Goal: Find specific page/section: Find specific page/section

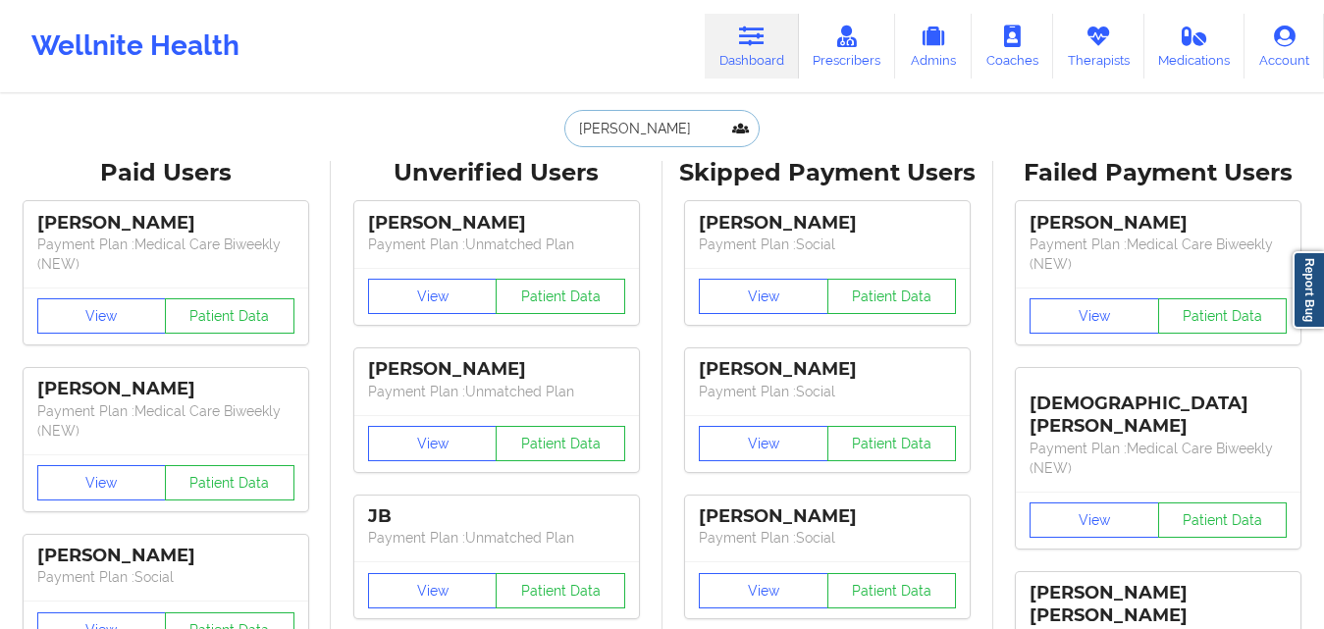
click at [685, 137] on input "[PERSON_NAME]" at bounding box center [662, 128] width 194 height 37
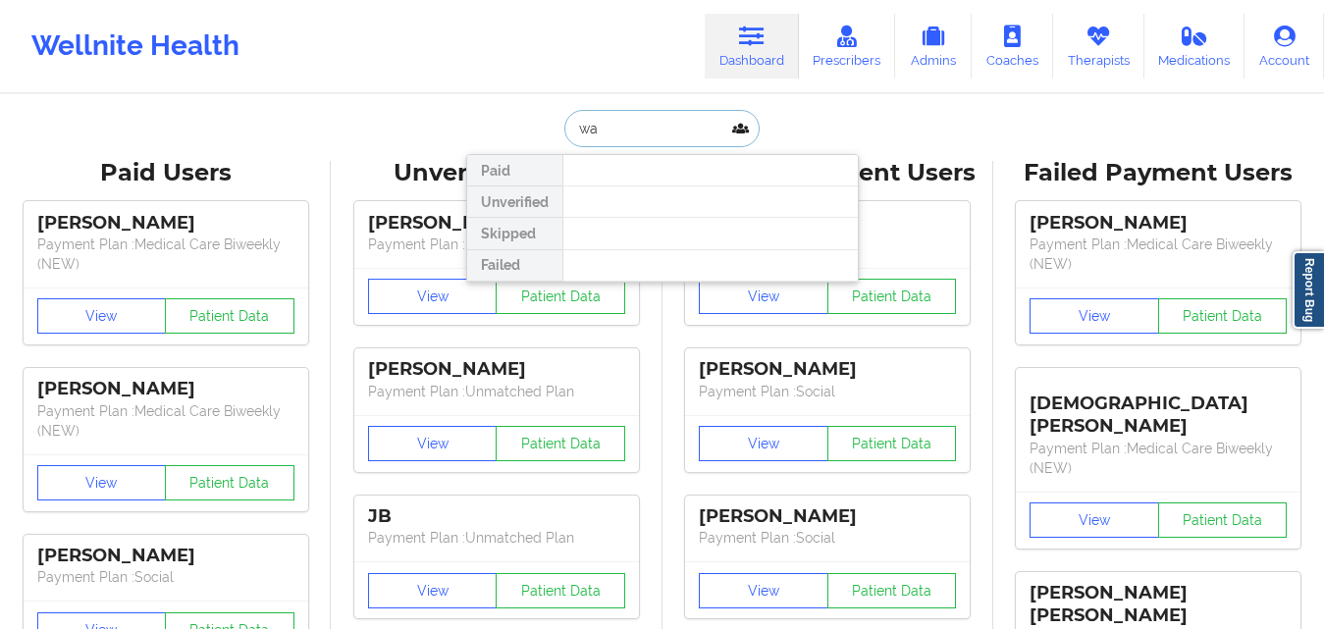
type input "w"
type input "[MEDICAL_DATA][PERSON_NAME]"
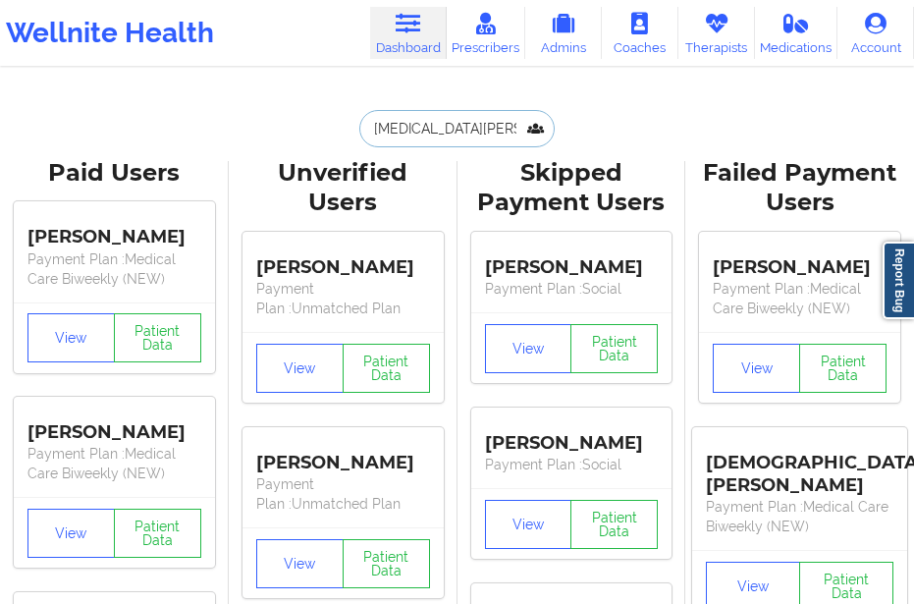
drag, startPoint x: 487, startPoint y: 124, endPoint x: 280, endPoint y: 133, distance: 207.3
click at [280, 133] on div "[MEDICAL_DATA][PERSON_NAME] Paid Unverified Skipped Failed" at bounding box center [457, 128] width 393 height 37
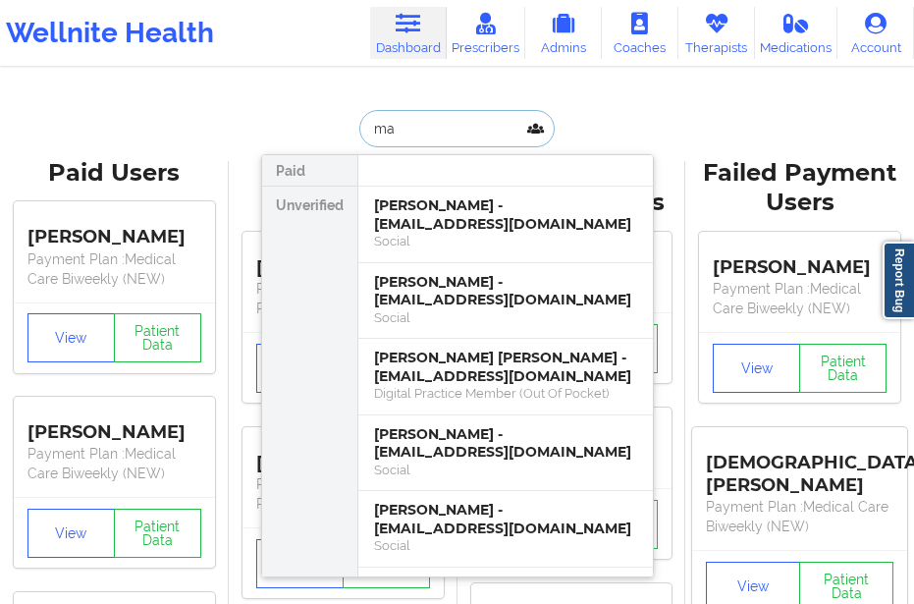
type input "m"
type input "[PERSON_NAME]"
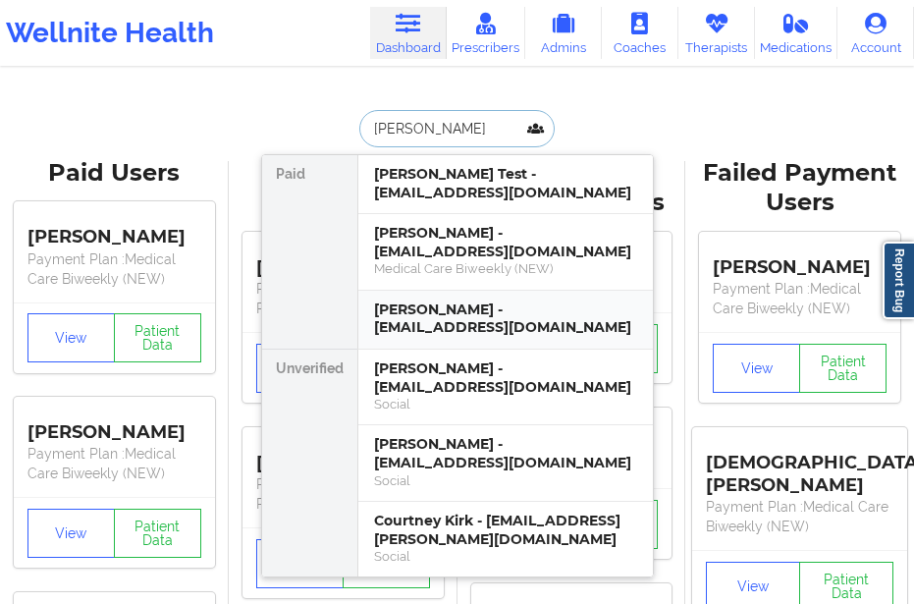
click at [407, 300] on div "[PERSON_NAME] - [EMAIL_ADDRESS][DOMAIN_NAME]" at bounding box center [505, 318] width 263 height 36
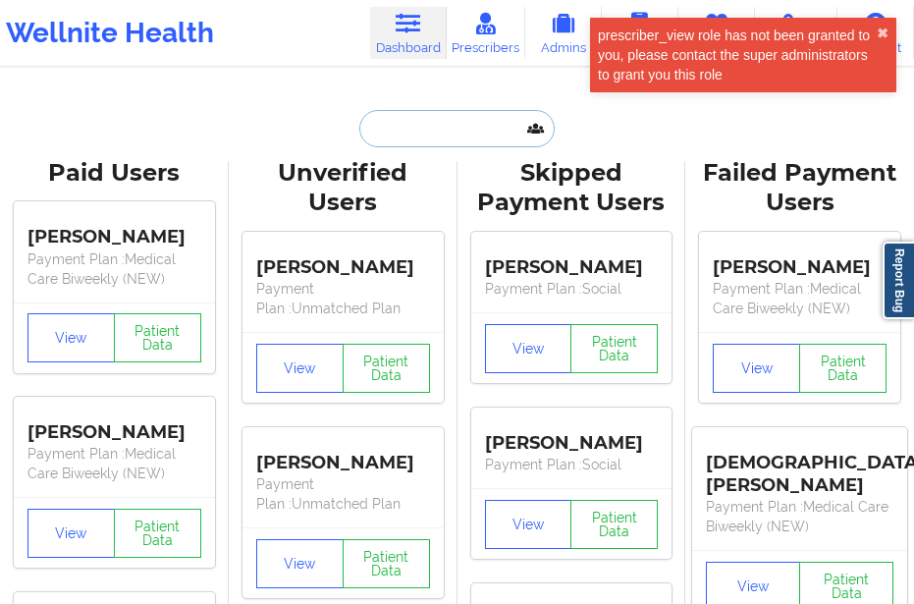
click at [397, 132] on input "text" at bounding box center [456, 128] width 194 height 37
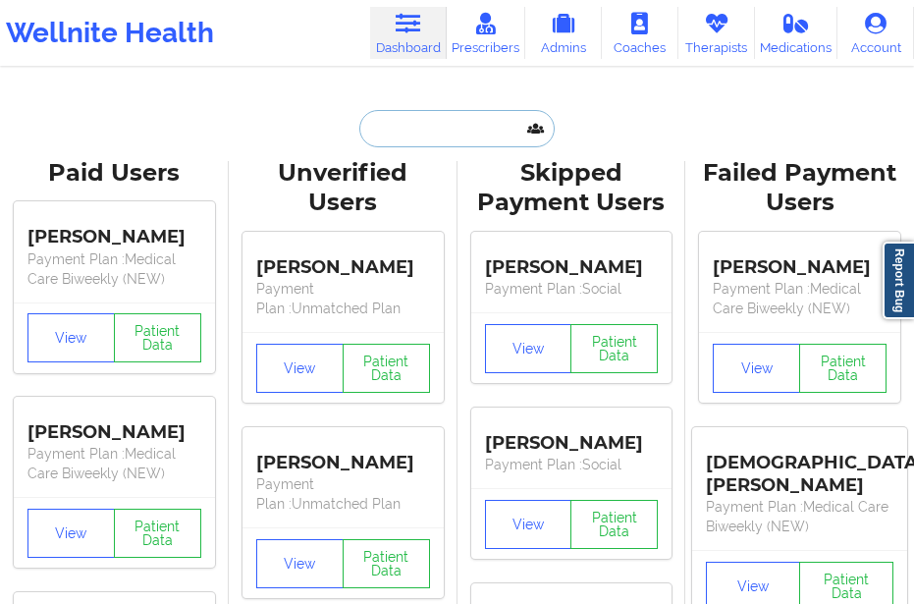
type input "v"
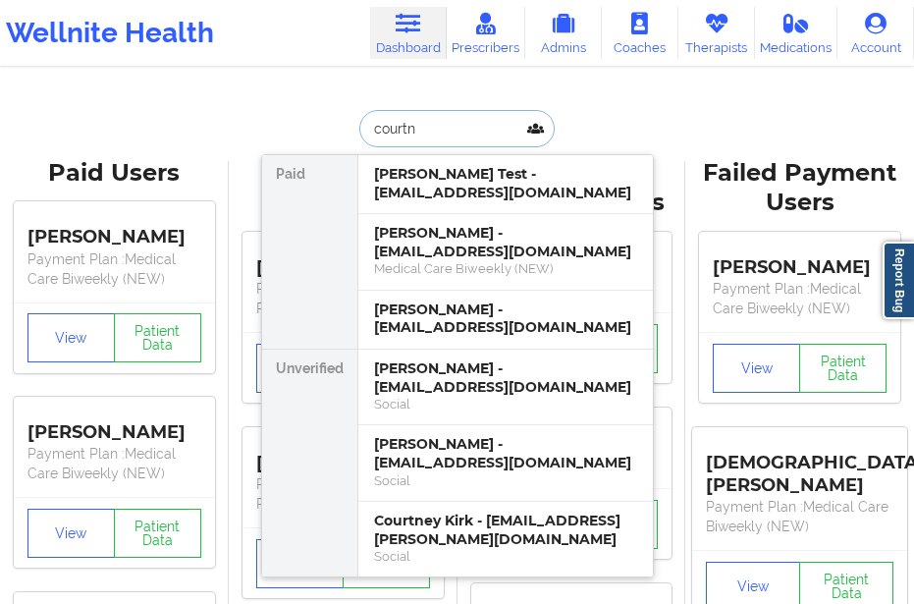
type input "courtne"
click at [414, 185] on div "[PERSON_NAME] Test - [EMAIL_ADDRESS][DOMAIN_NAME]" at bounding box center [505, 183] width 263 height 36
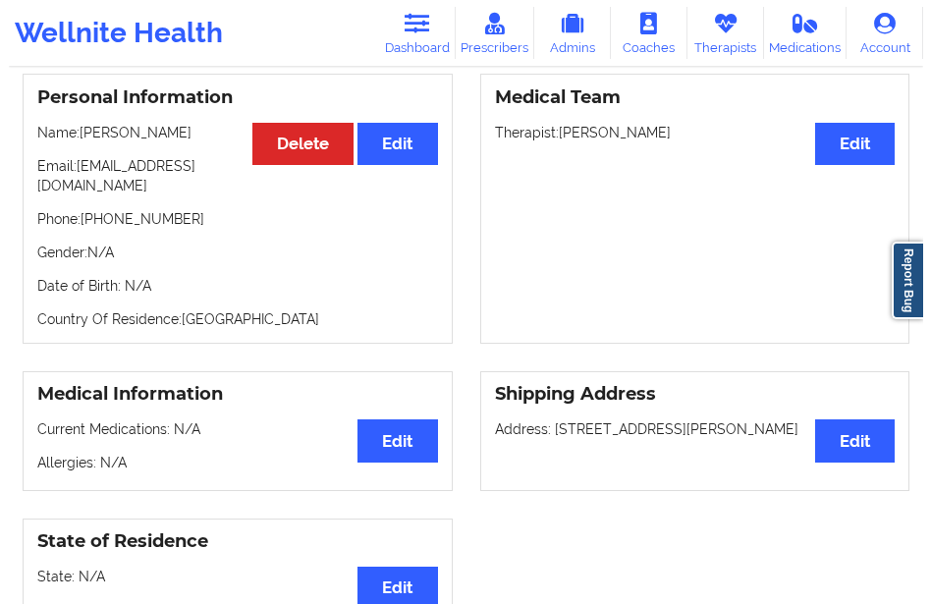
scroll to position [98, 0]
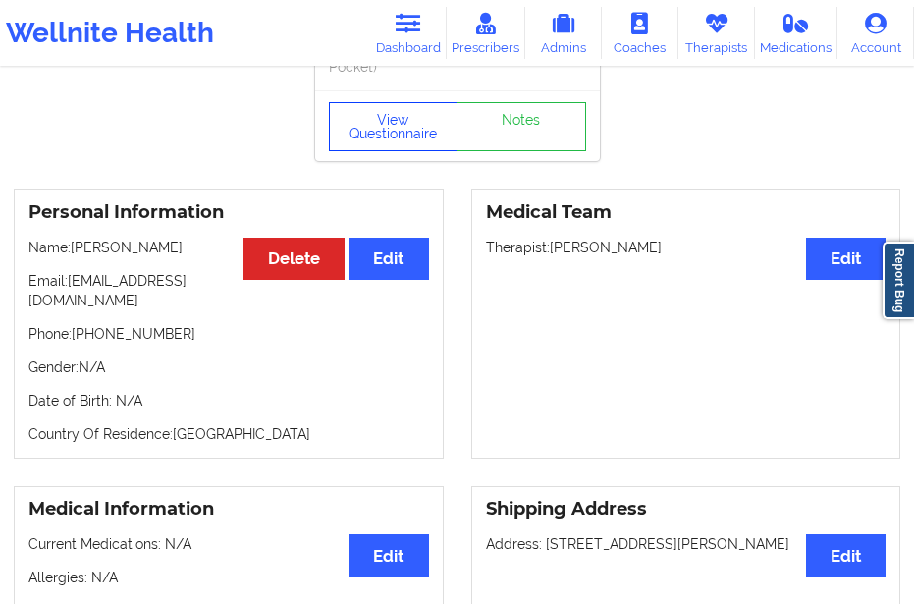
click at [400, 129] on button "View Questionnaire" at bounding box center [394, 126] width 130 height 49
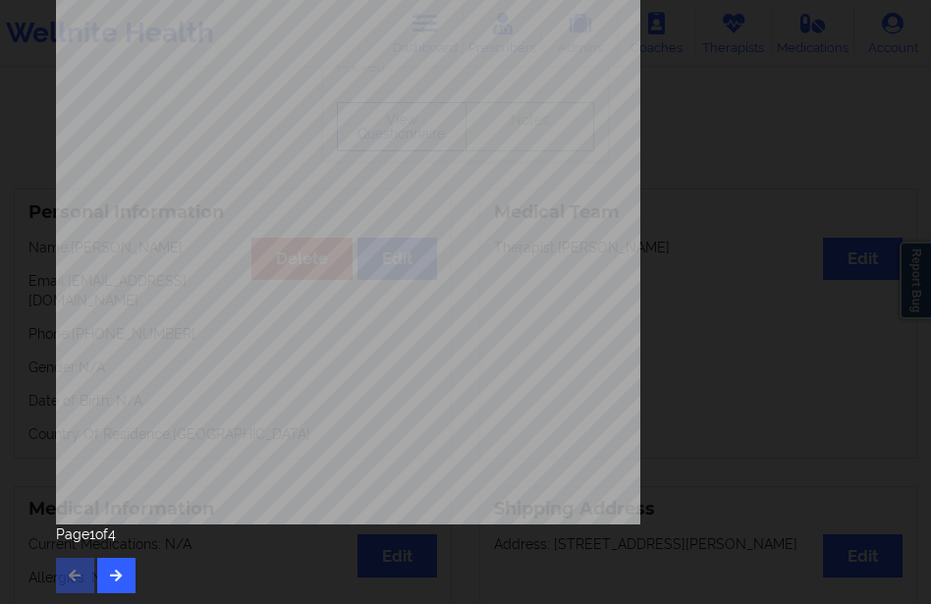
scroll to position [333, 0]
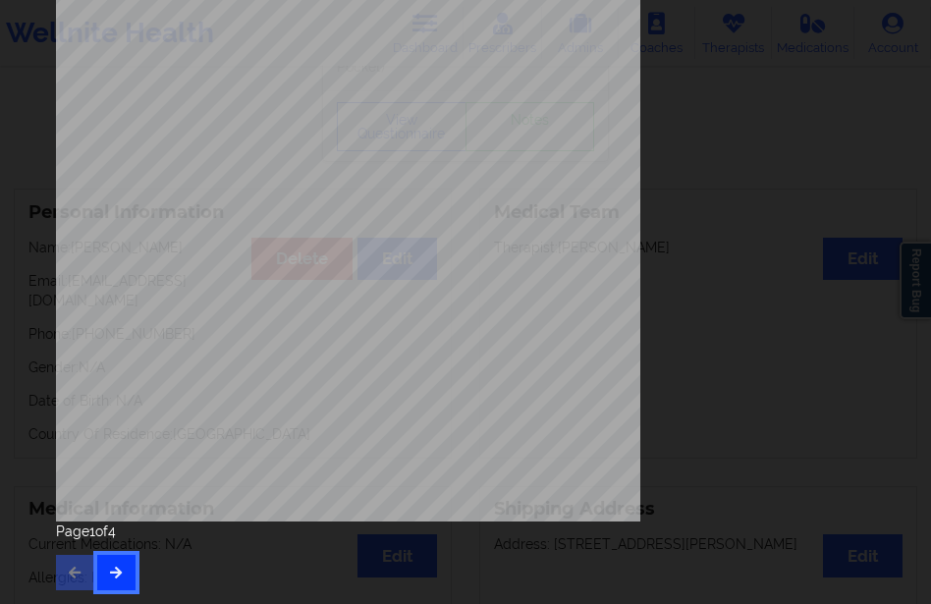
click at [110, 577] on icon "button" at bounding box center [116, 571] width 17 height 12
click at [117, 573] on icon "button" at bounding box center [116, 571] width 17 height 12
click at [121, 569] on icon "button" at bounding box center [116, 571] width 17 height 12
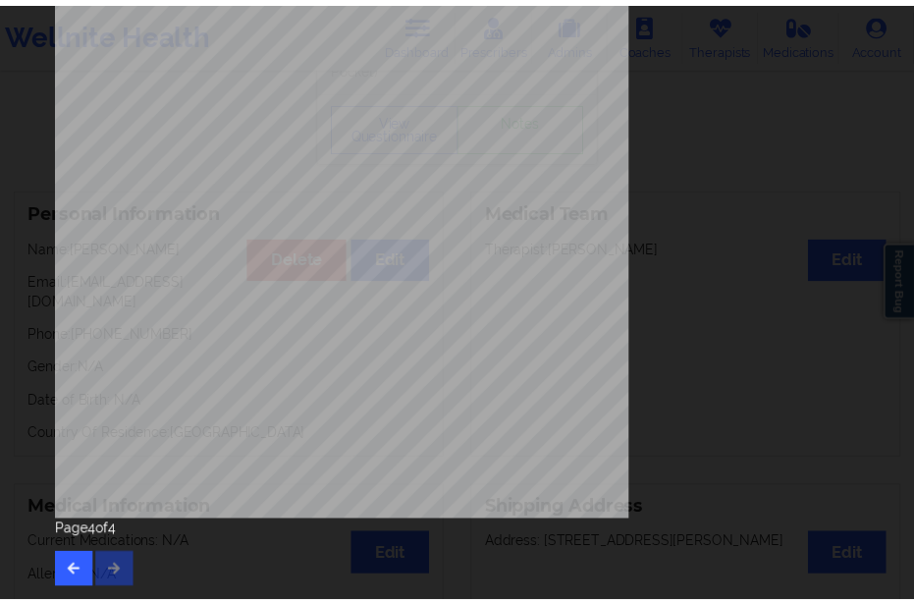
scroll to position [0, 0]
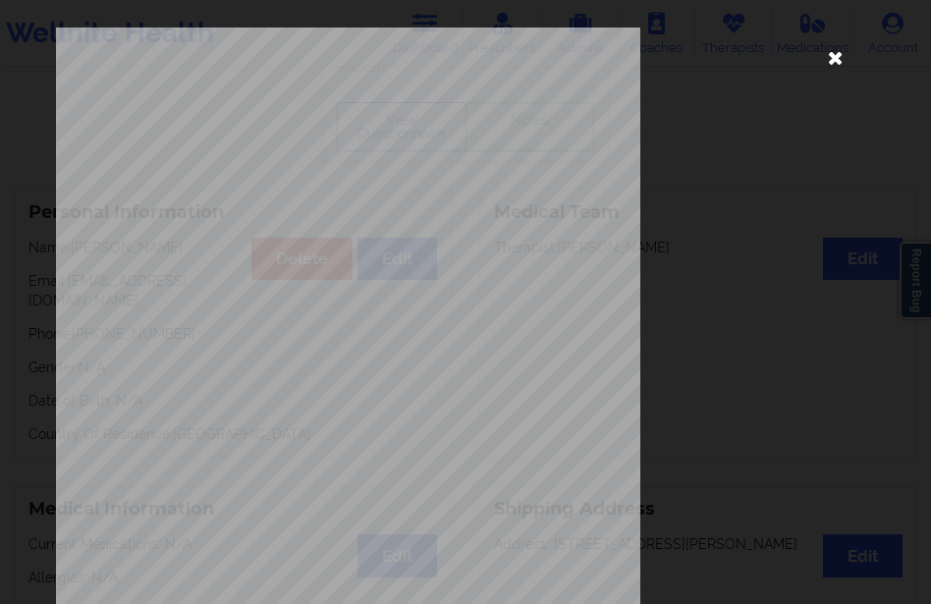
click at [820, 57] on icon at bounding box center [835, 56] width 31 height 31
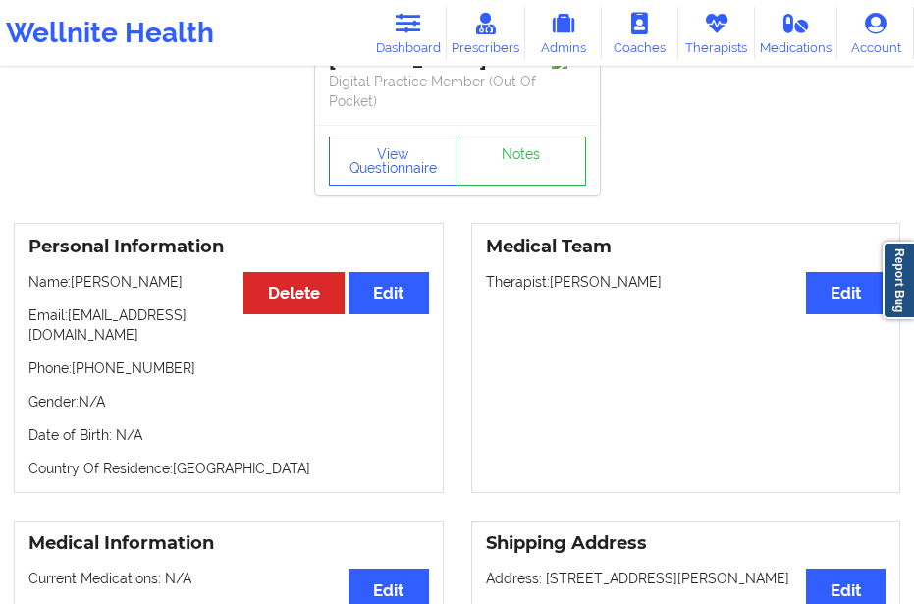
scroll to position [98, 0]
